Goal: Task Accomplishment & Management: Complete application form

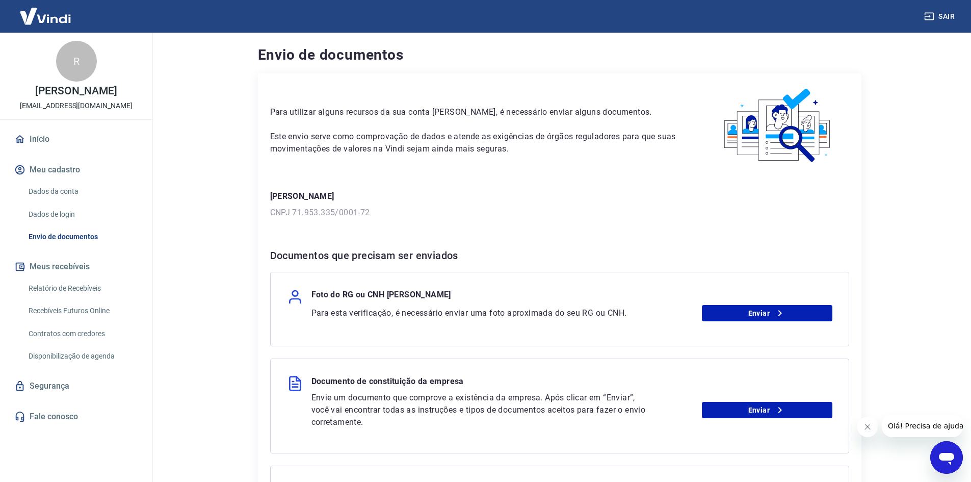
click at [78, 192] on link "Dados da conta" at bounding box center [82, 191] width 116 height 21
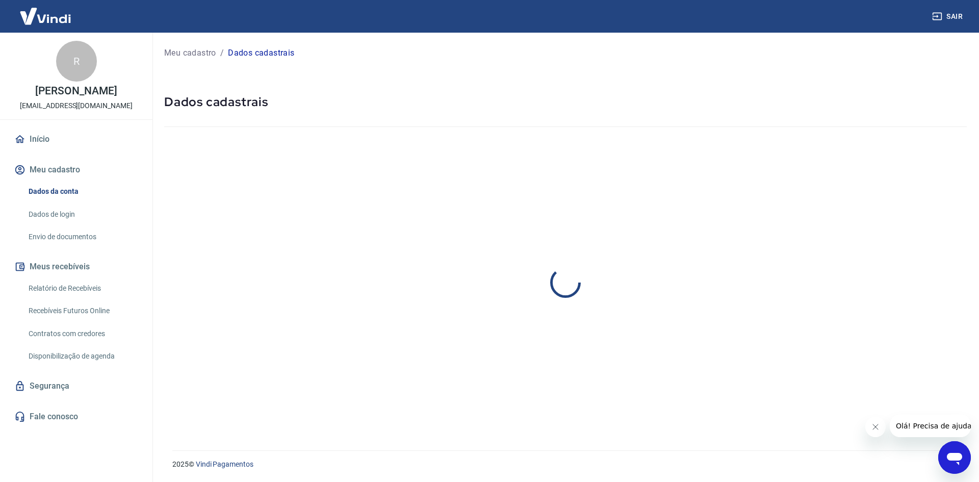
select select "SP"
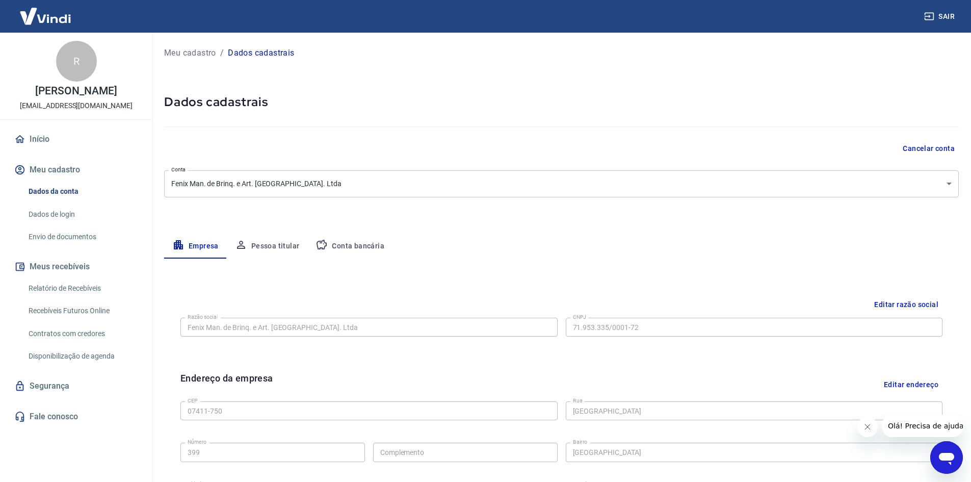
click at [74, 144] on link "Início" at bounding box center [76, 139] width 128 height 22
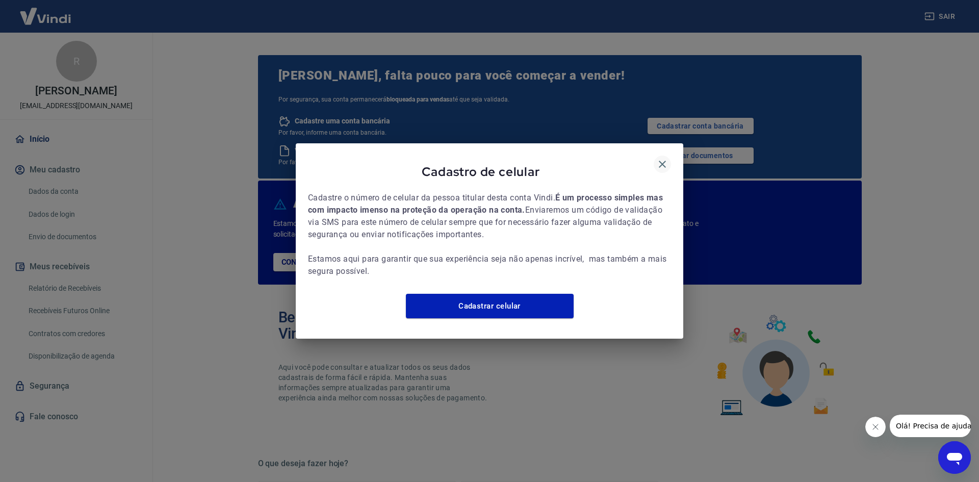
click at [655, 155] on button "button" at bounding box center [662, 163] width 17 height 17
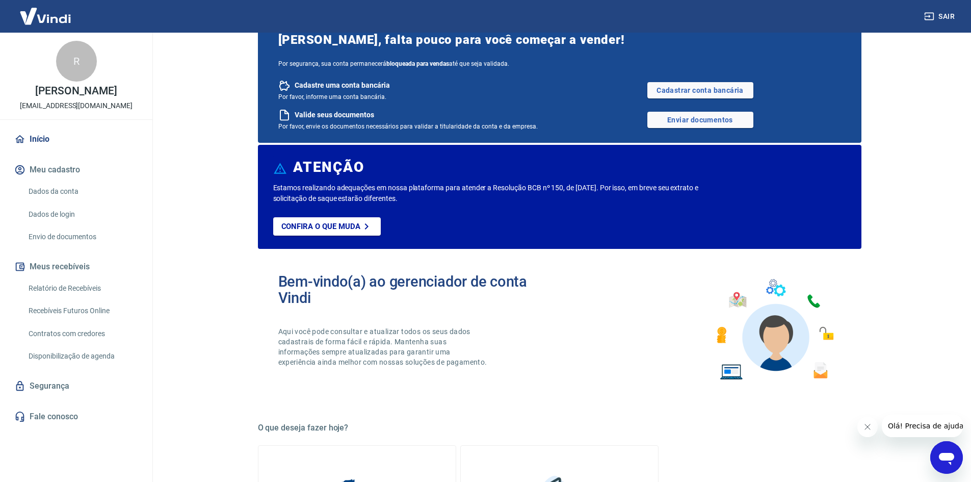
scroll to position [204, 0]
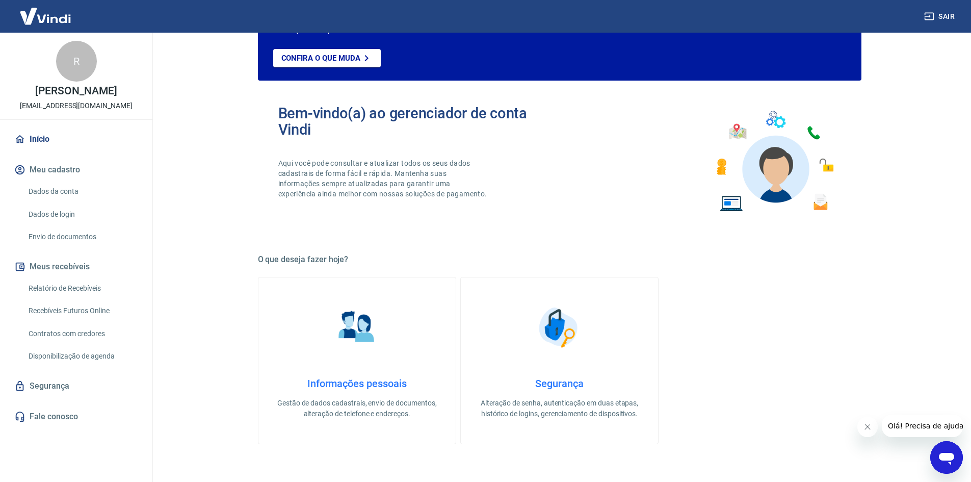
click at [75, 198] on link "Dados da conta" at bounding box center [82, 191] width 116 height 21
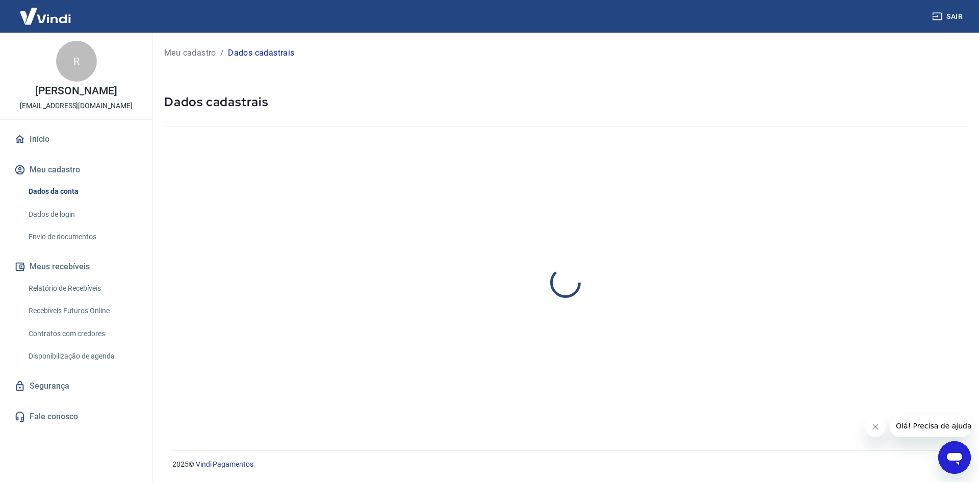
select select "SP"
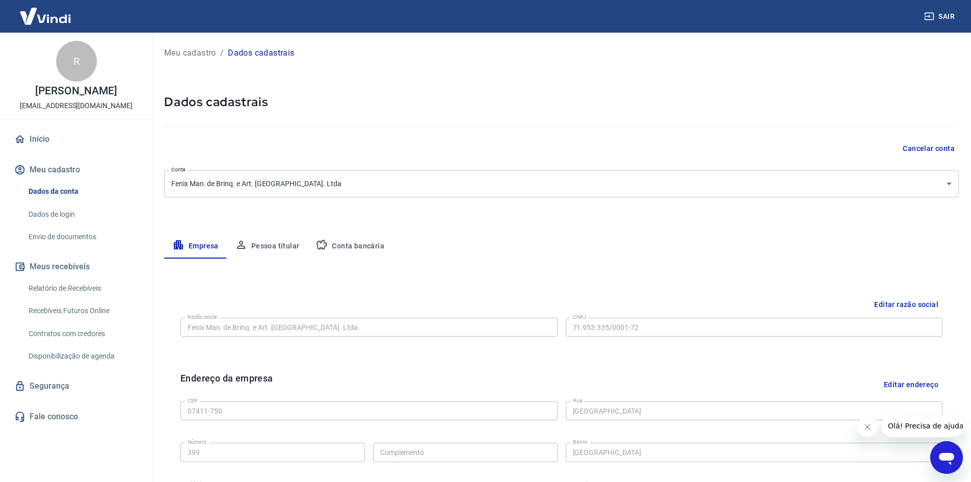
click at [53, 153] on div "Início Meu cadastro Dados da conta Dados de login Envio de documentos Meus rece…" at bounding box center [76, 278] width 152 height 300
click at [60, 143] on link "Início" at bounding box center [76, 139] width 128 height 22
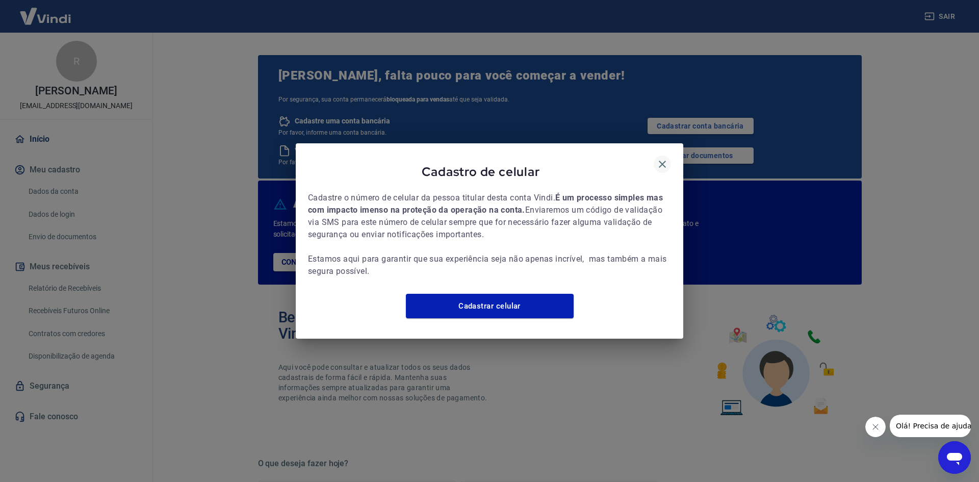
click at [664, 159] on icon "button" at bounding box center [662, 164] width 12 height 12
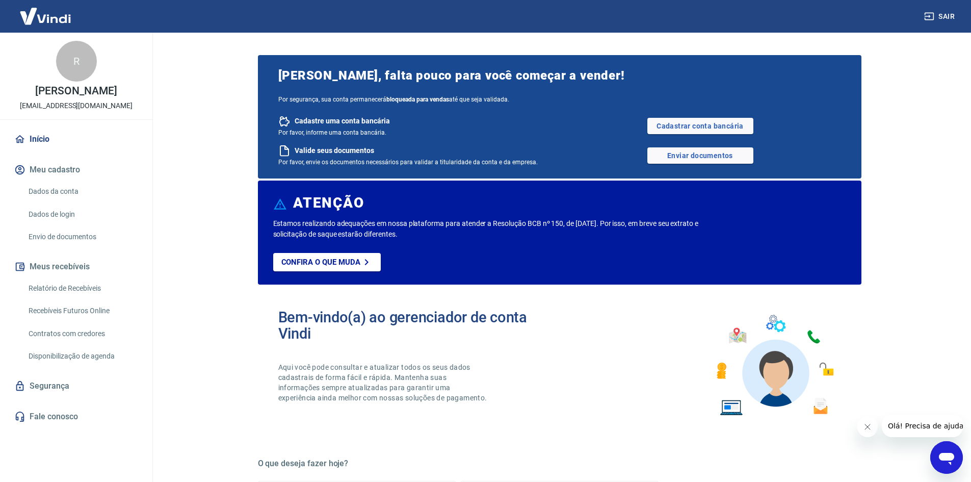
click at [383, 81] on span "[PERSON_NAME], falta pouco para você começar a vender!" at bounding box center [559, 75] width 563 height 16
click at [488, 70] on span "[PERSON_NAME], falta pouco para você começar a vender!" at bounding box center [559, 75] width 563 height 16
click at [426, 115] on div "[PERSON_NAME], falta pouco para você começar a vender! Por segurança, sua conta…" at bounding box center [560, 116] width 604 height 123
drag, startPoint x: 364, startPoint y: 107, endPoint x: 331, endPoint y: 117, distance: 34.7
click at [362, 107] on div "[PERSON_NAME], falta pouco para você começar a vender! Por segurança, sua conta…" at bounding box center [560, 116] width 604 height 123
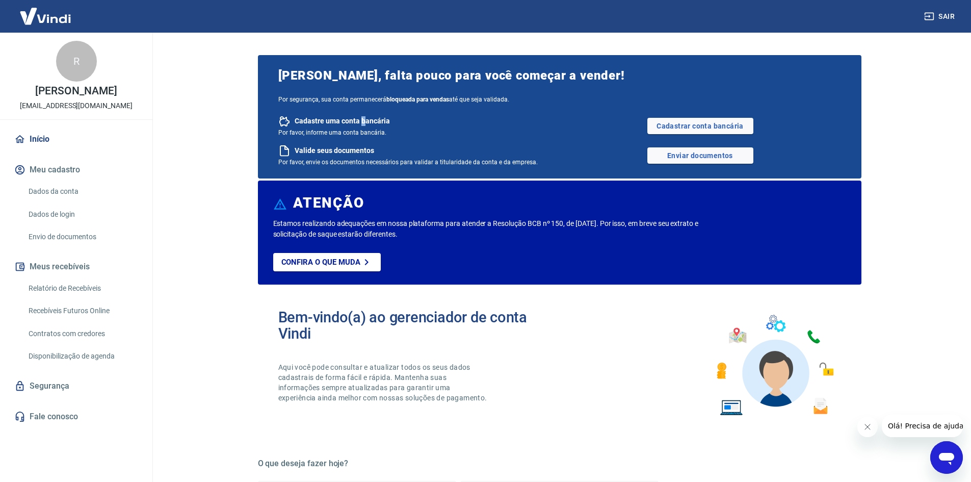
click at [86, 231] on link "Envio de documentos" at bounding box center [82, 236] width 116 height 21
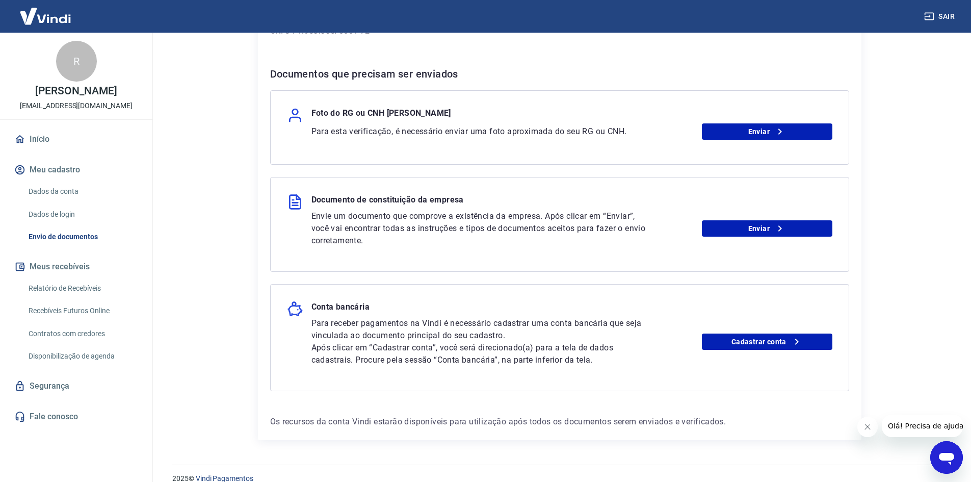
scroll to position [196, 0]
